Goal: Transaction & Acquisition: Obtain resource

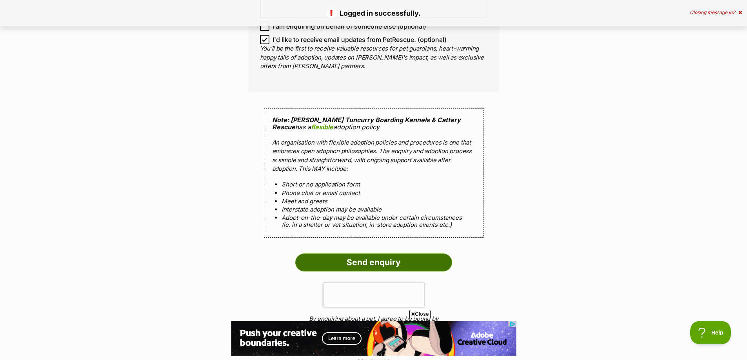
click at [373, 255] on input "Send enquiry" at bounding box center [373, 263] width 157 height 18
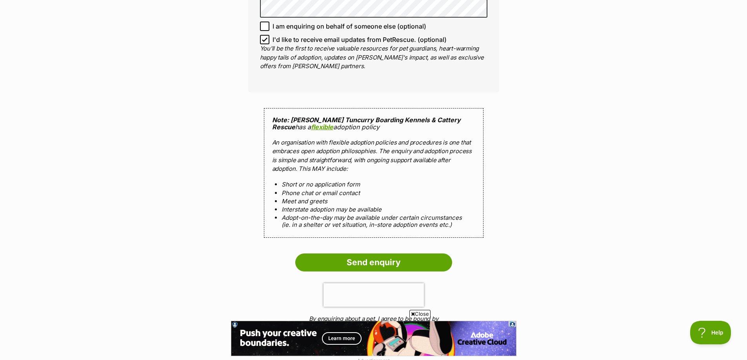
scroll to position [785, 0]
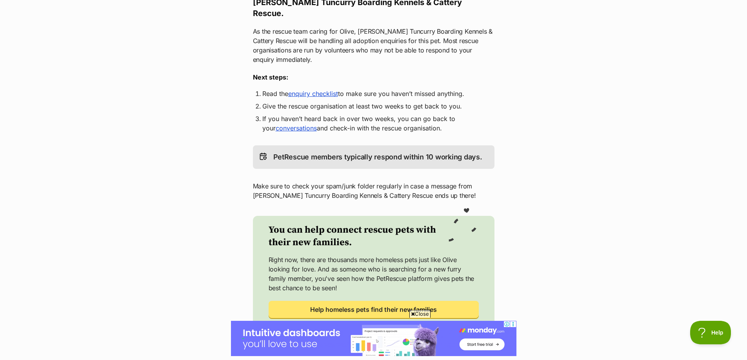
scroll to position [196, 0]
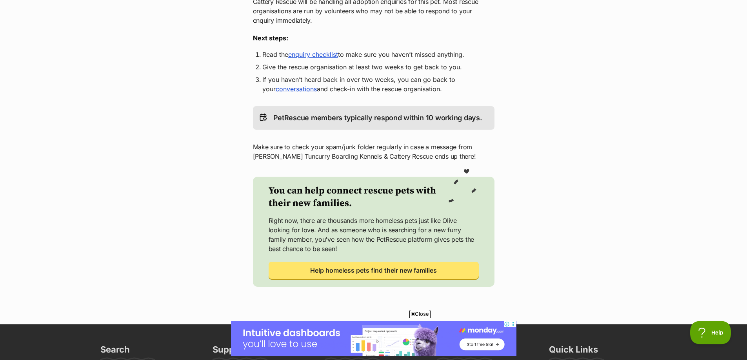
click at [287, 85] on link "conversations" at bounding box center [296, 89] width 41 height 8
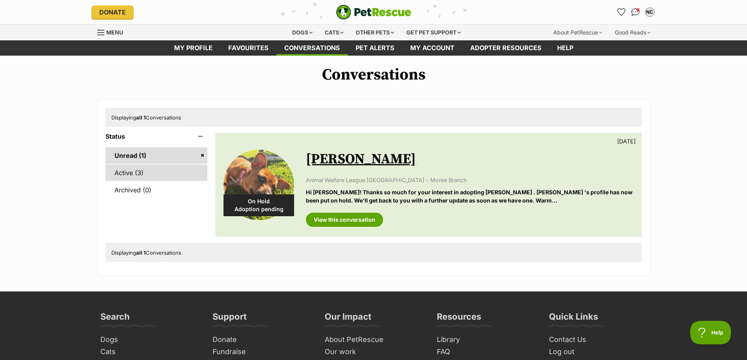
click at [142, 176] on link "Active (3)" at bounding box center [157, 173] width 102 height 16
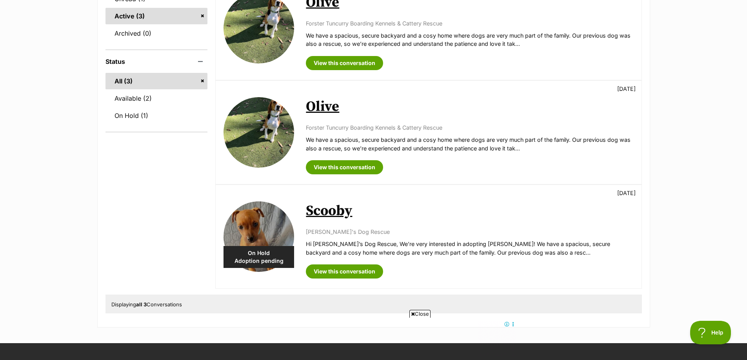
scroll to position [39, 0]
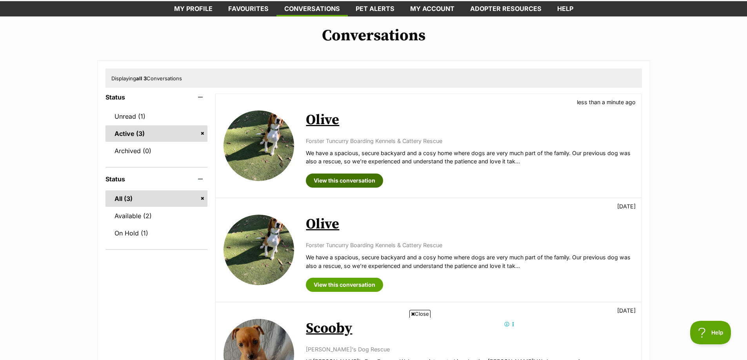
click at [329, 185] on link "View this conversation" at bounding box center [344, 181] width 77 height 14
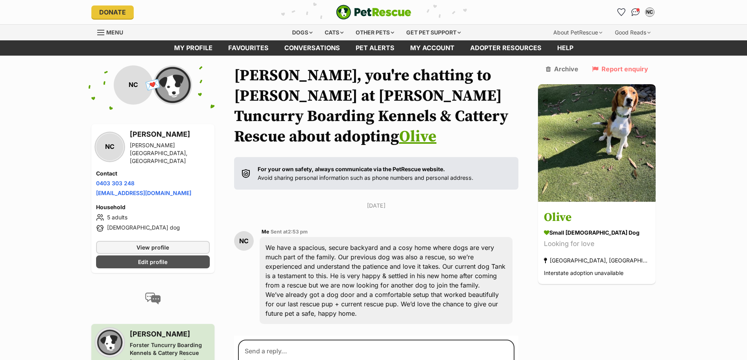
scroll to position [157, 0]
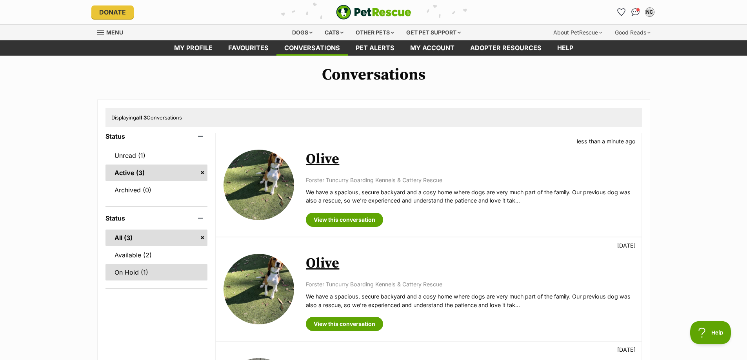
click at [147, 277] on link "On Hold (1)" at bounding box center [157, 272] width 102 height 16
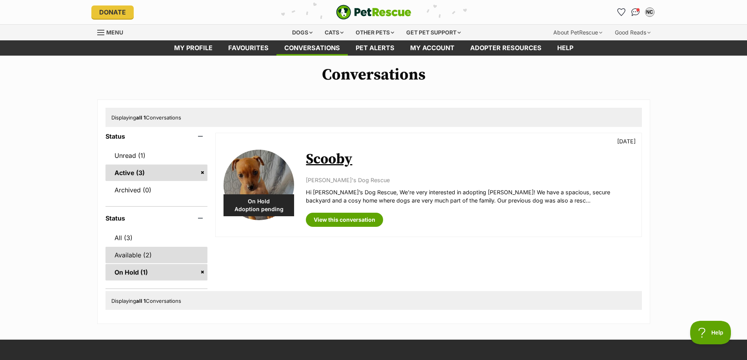
click at [148, 255] on link "Available (2)" at bounding box center [157, 255] width 102 height 16
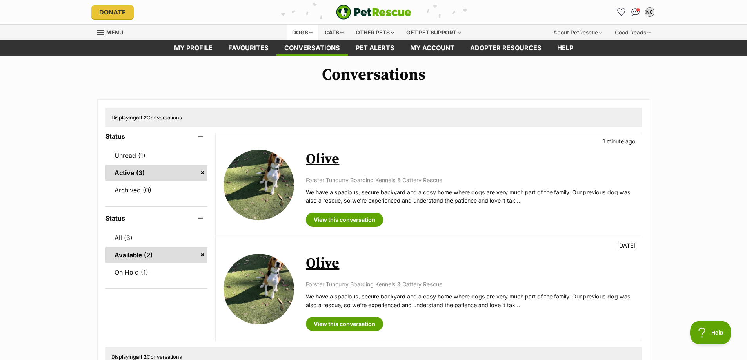
click at [303, 32] on div "Dogs" at bounding box center [302, 33] width 31 height 16
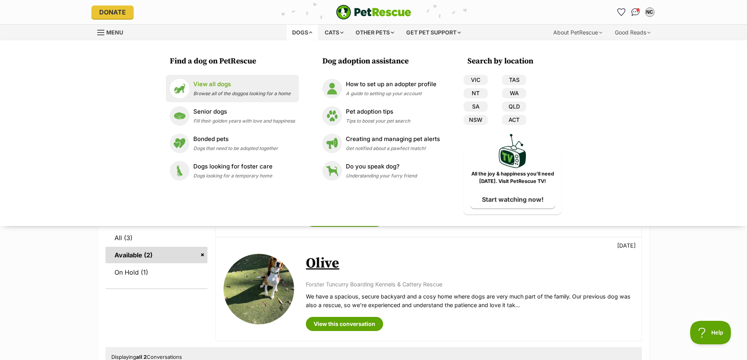
click at [231, 92] on span "Browse all of the doggos looking for a home" at bounding box center [241, 94] width 97 height 6
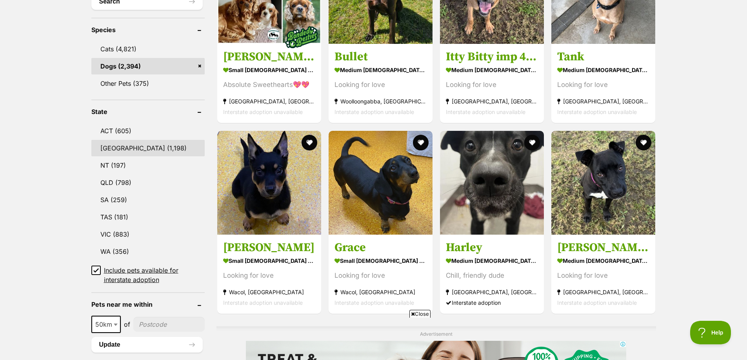
click at [149, 146] on link "NSW (1,198)" at bounding box center [147, 148] width 113 height 16
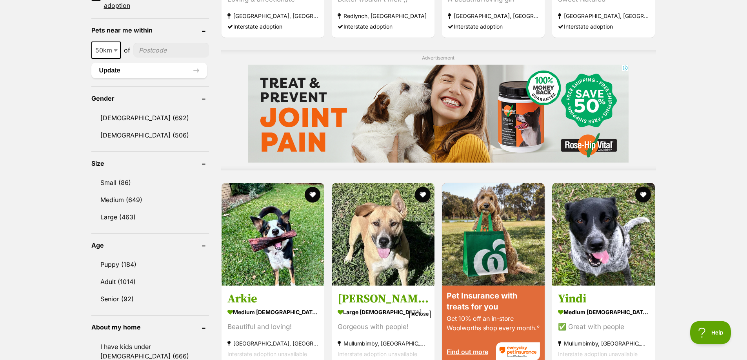
scroll to position [706, 0]
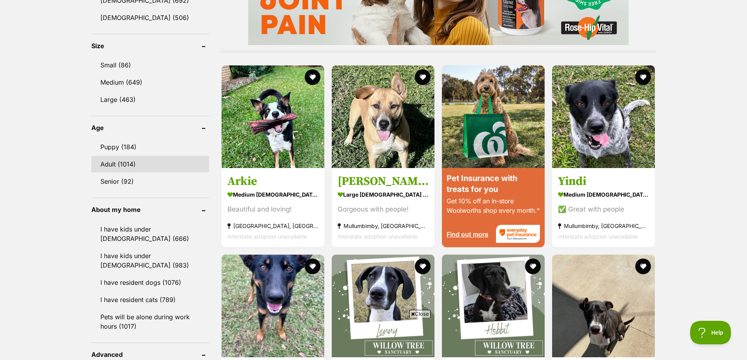
click at [148, 161] on link "Adult (1014)" at bounding box center [150, 164] width 118 height 16
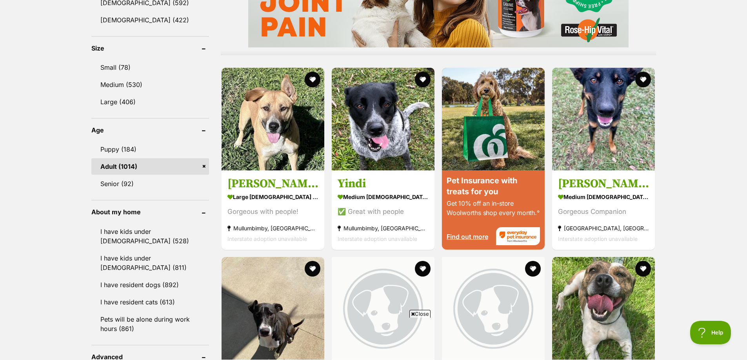
scroll to position [628, 0]
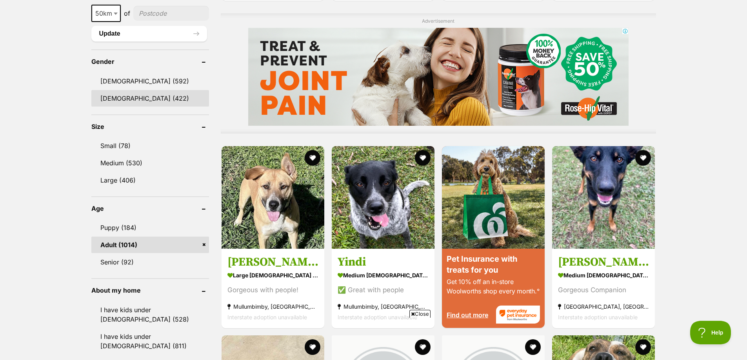
click at [149, 96] on link "[DEMOGRAPHIC_DATA] (422)" at bounding box center [150, 98] width 118 height 16
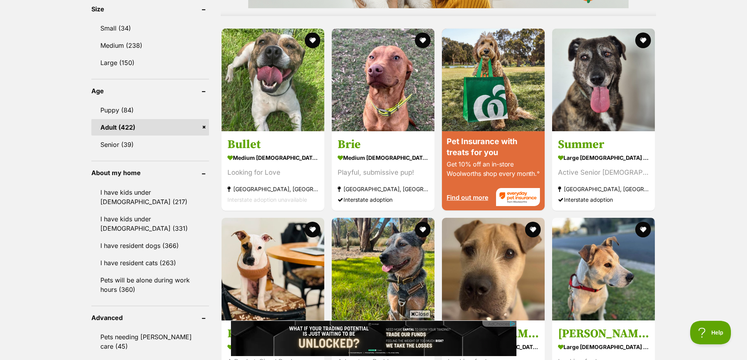
scroll to position [588, 0]
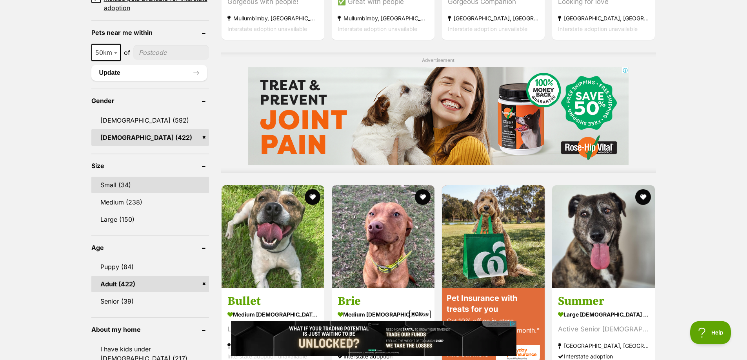
click at [142, 192] on link "Small (34)" at bounding box center [150, 185] width 118 height 16
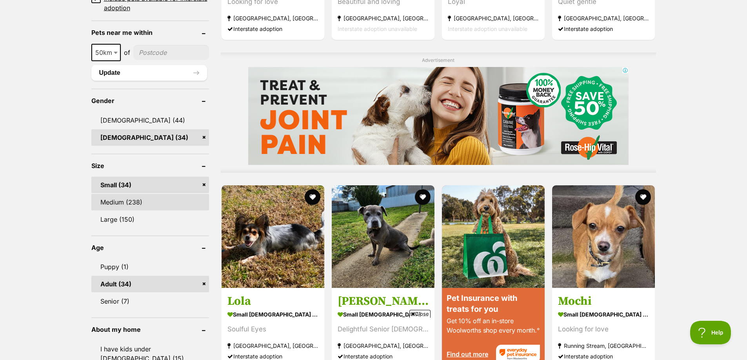
click at [133, 203] on link "Medium (238)" at bounding box center [150, 202] width 118 height 16
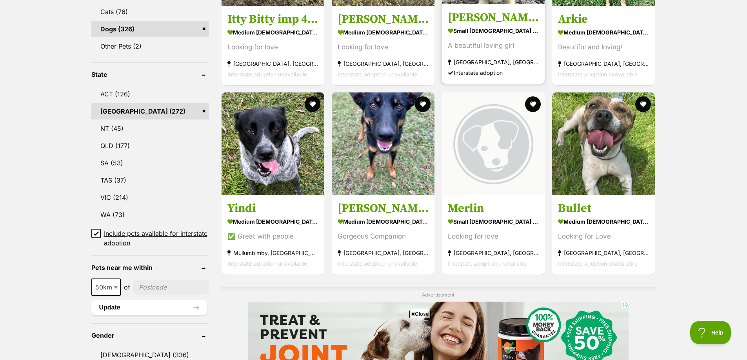
scroll to position [235, 0]
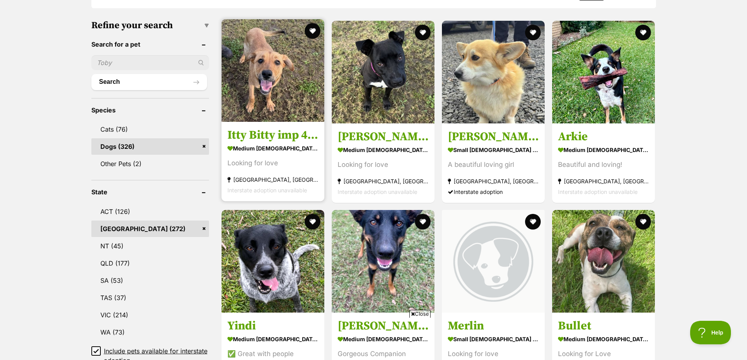
click at [286, 171] on section "medium female Dog Looking for love Glendenning, NSW Interstate adoption unavail…" at bounding box center [273, 168] width 91 height 53
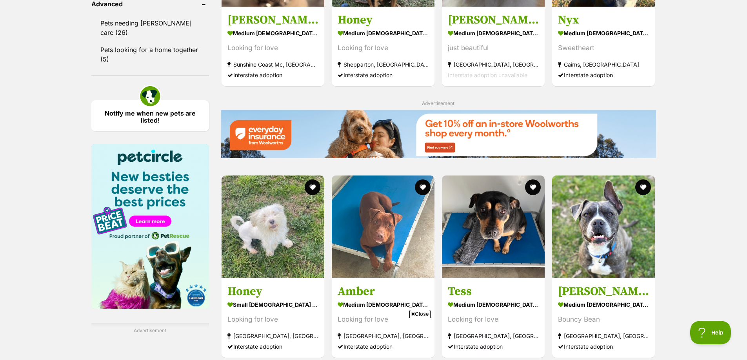
scroll to position [1216, 0]
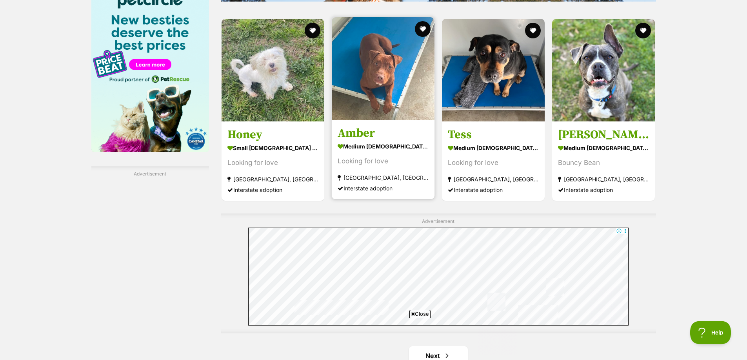
click at [388, 174] on section "medium female Dog Looking for love Goulburn, NSW Interstate adoption" at bounding box center [383, 167] width 91 height 53
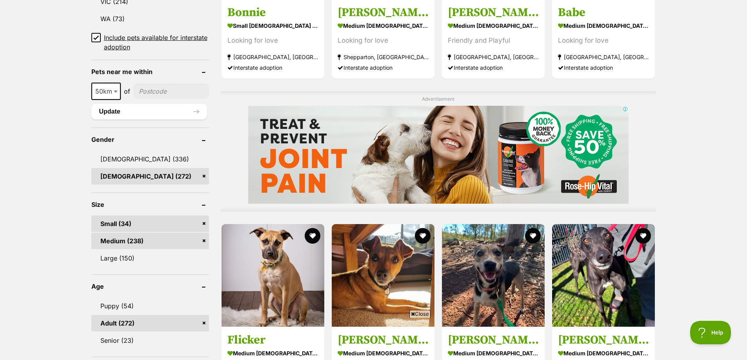
scroll to position [706, 0]
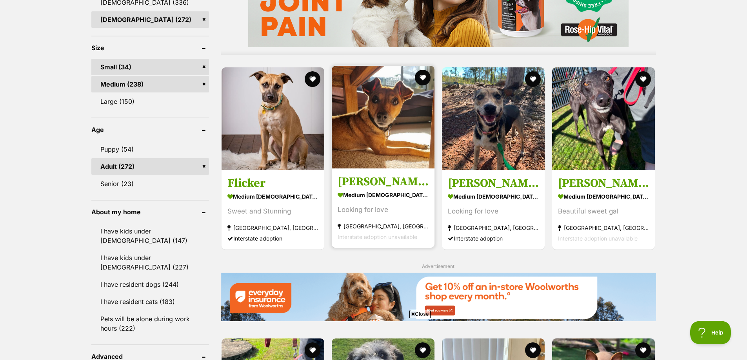
click at [402, 225] on strong "[GEOGRAPHIC_DATA], [GEOGRAPHIC_DATA]" at bounding box center [383, 226] width 91 height 11
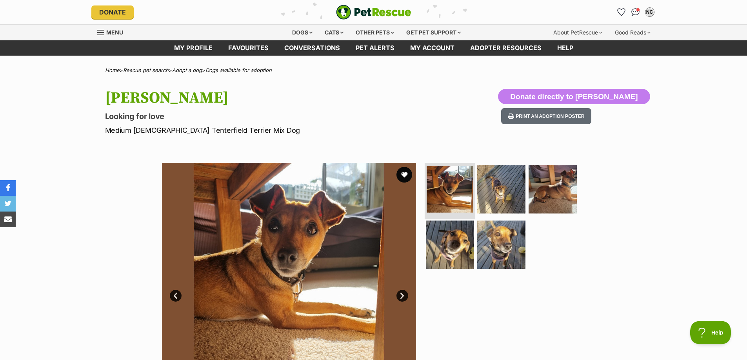
click at [439, 204] on img at bounding box center [450, 189] width 47 height 47
click at [500, 199] on img at bounding box center [501, 189] width 51 height 51
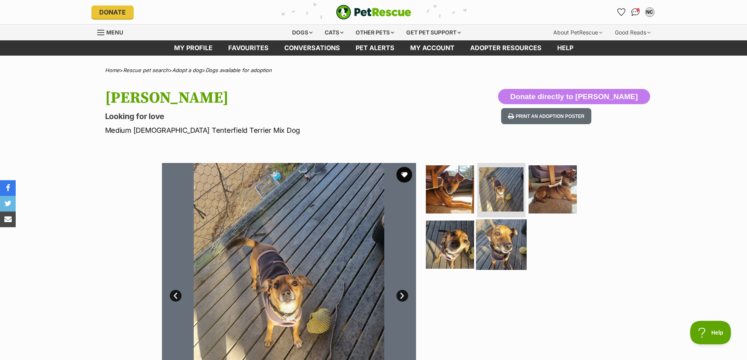
click at [506, 231] on img at bounding box center [501, 245] width 51 height 51
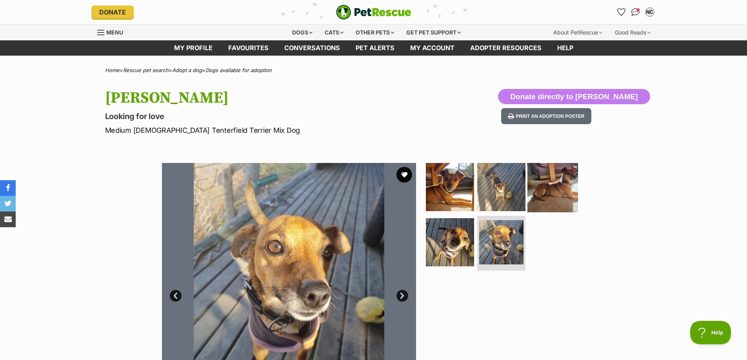
click at [545, 196] on img at bounding box center [553, 187] width 51 height 51
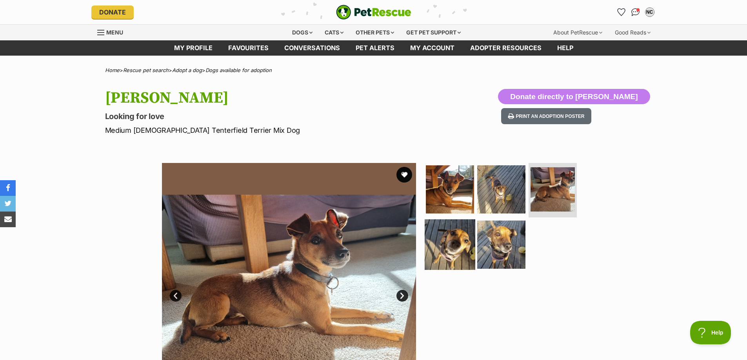
click at [460, 239] on img at bounding box center [450, 245] width 51 height 51
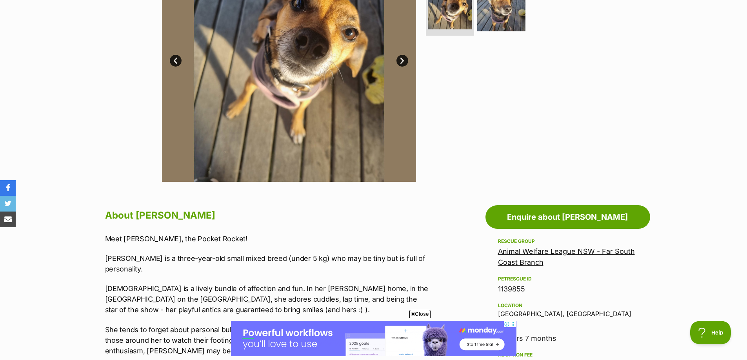
scroll to position [392, 0]
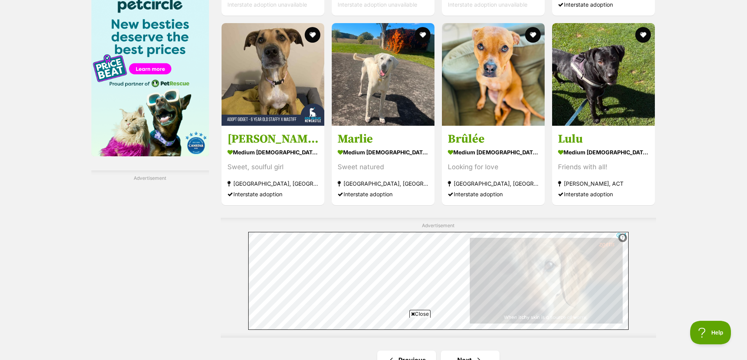
scroll to position [1329, 0]
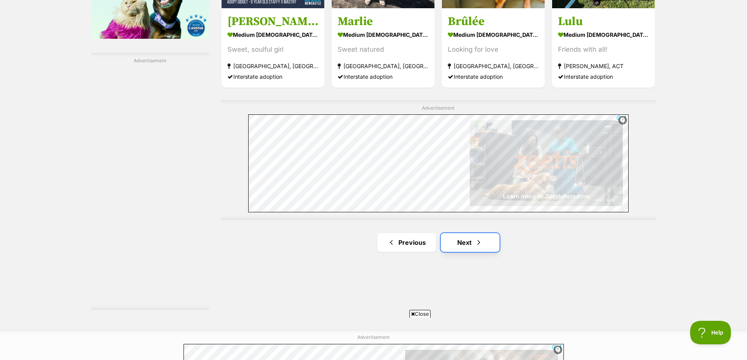
click at [478, 245] on span "Next page" at bounding box center [479, 242] width 8 height 9
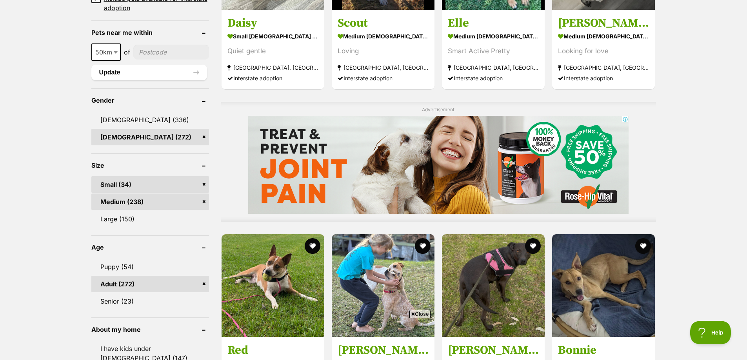
scroll to position [706, 0]
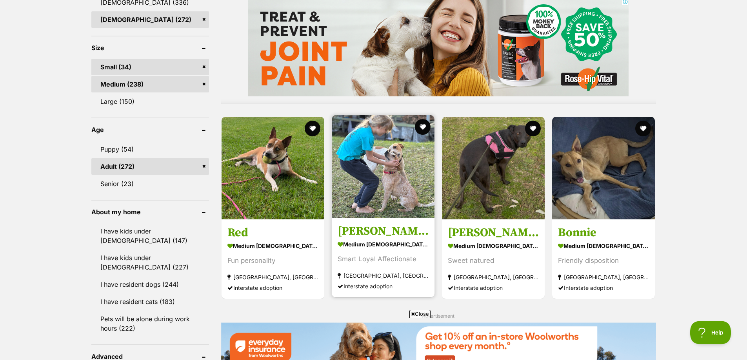
click at [404, 264] on div "Smart Loyal Affectionate" at bounding box center [383, 259] width 91 height 11
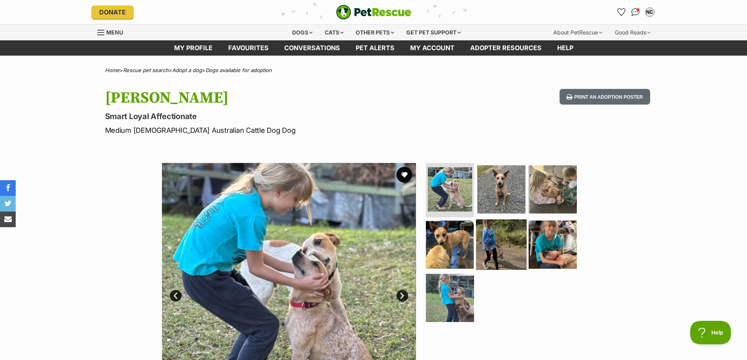
scroll to position [118, 0]
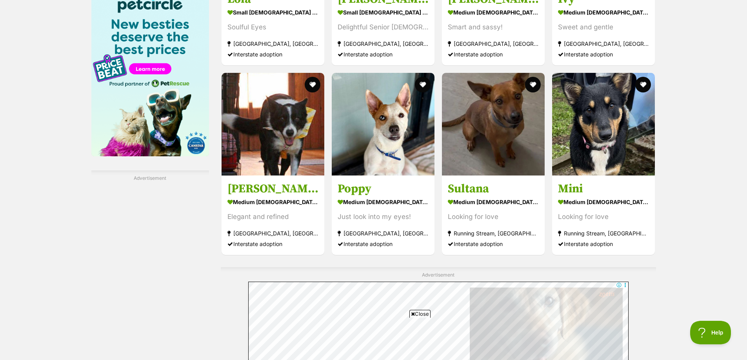
scroll to position [1329, 0]
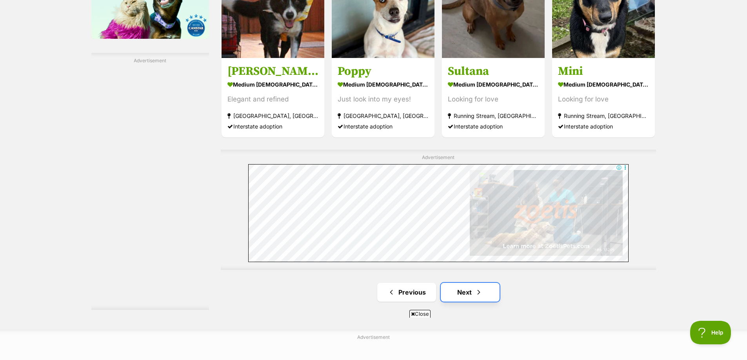
click at [470, 287] on link "Next" at bounding box center [470, 292] width 59 height 19
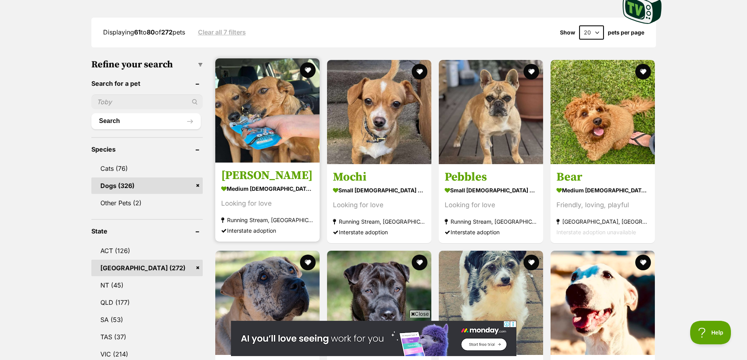
click at [300, 195] on section "medium female Dog Looking for love Running Stream, NSW Interstate adoption" at bounding box center [267, 209] width 93 height 53
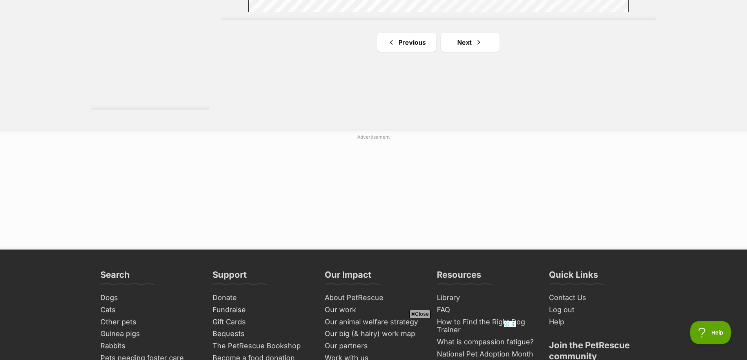
scroll to position [1373, 0]
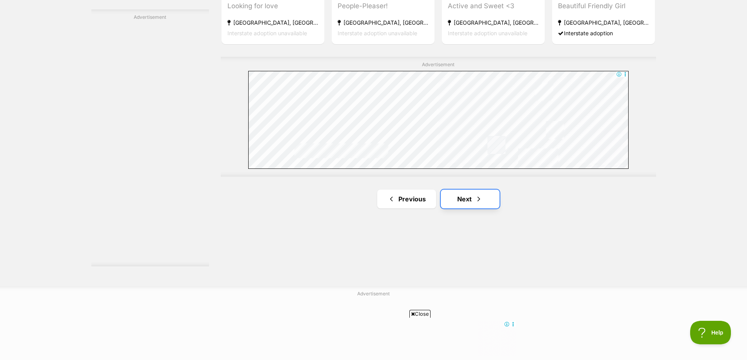
click at [459, 195] on link "Next" at bounding box center [470, 199] width 59 height 19
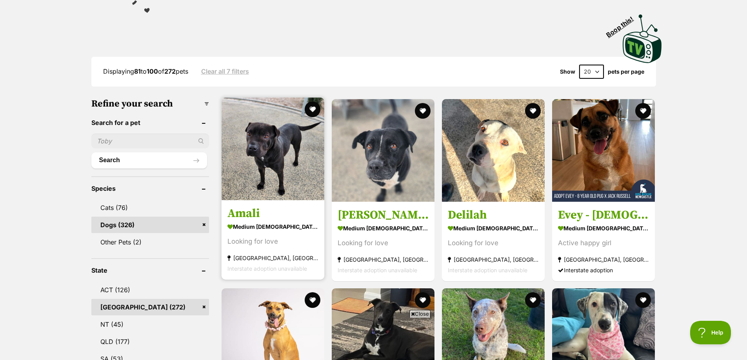
click at [301, 206] on link "Amali medium female Dog Looking for love Kelso, NSW Interstate adoption unavail…" at bounding box center [273, 240] width 103 height 80
